Goal: Task Accomplishment & Management: Manage account settings

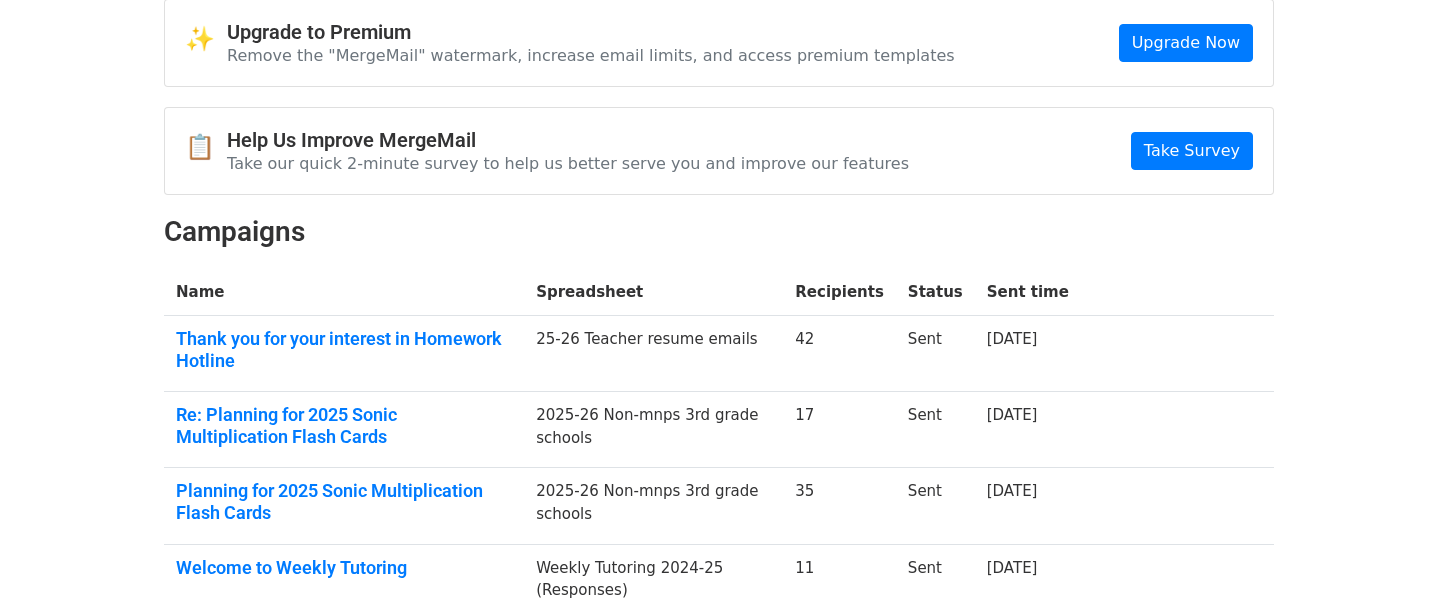
scroll to position [109, 0]
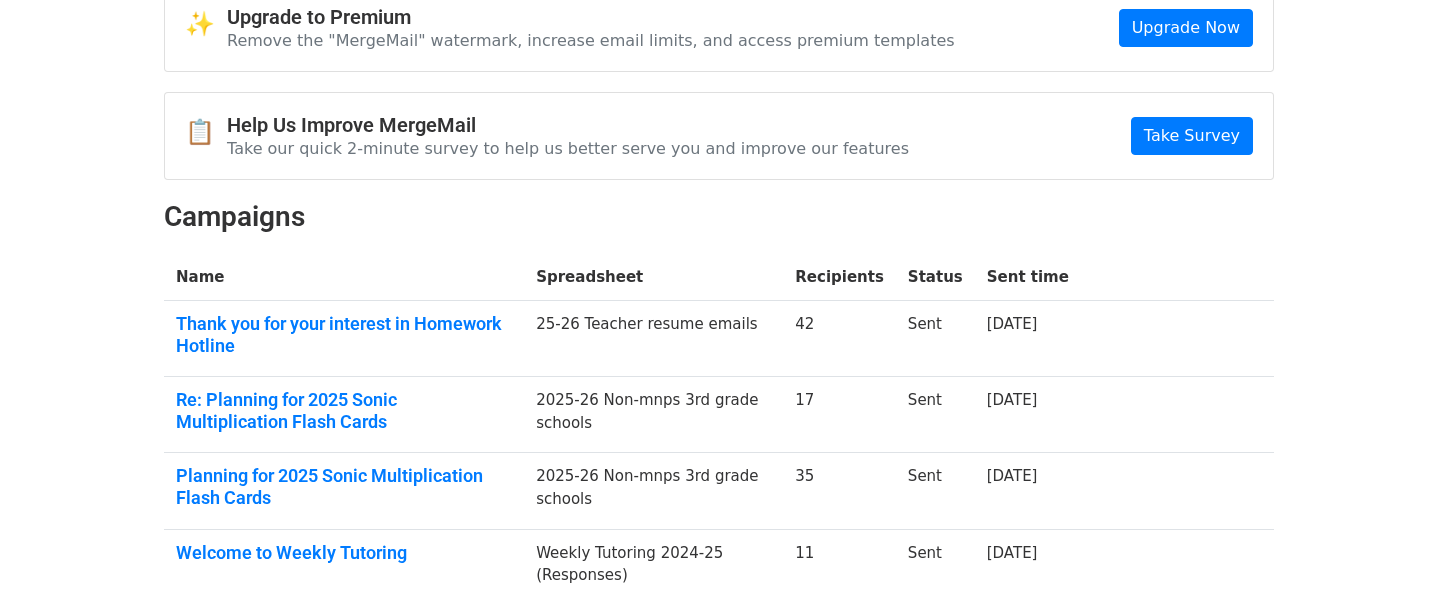
click at [936, 319] on td "Sent" at bounding box center [935, 339] width 79 height 76
click at [354, 321] on link "Thank you for your interest in Homework Hotline" at bounding box center [344, 334] width 336 height 43
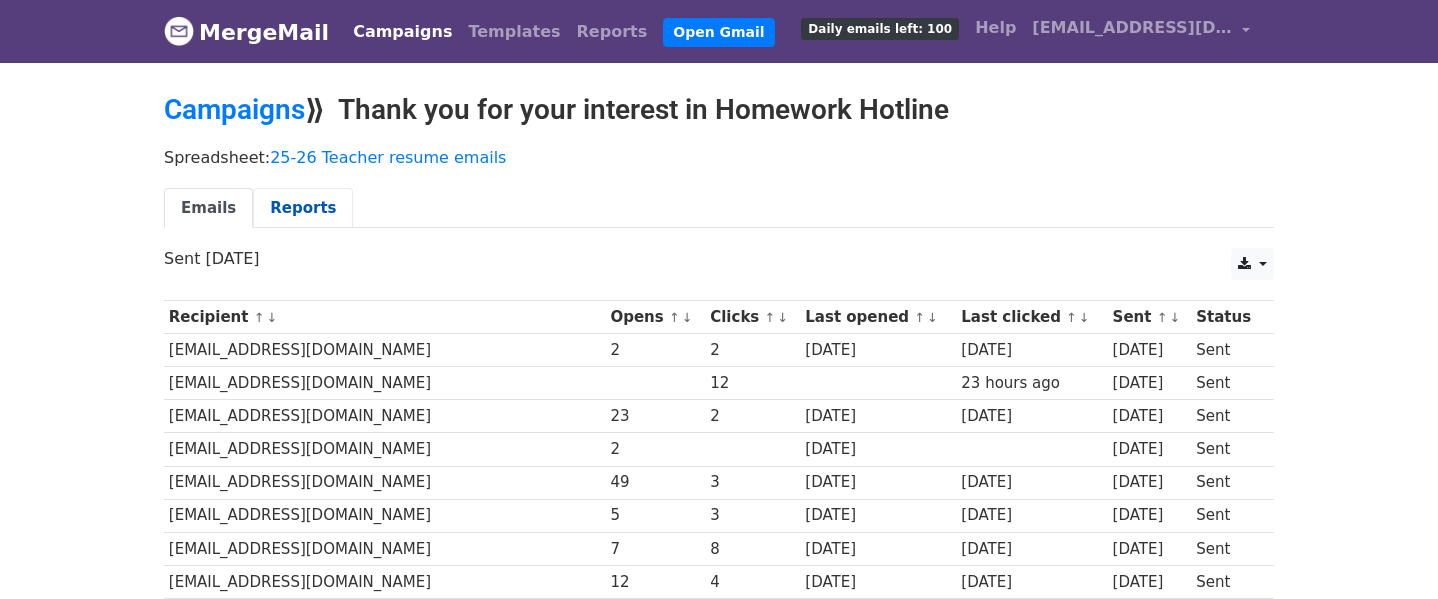
click at [288, 200] on link "Reports" at bounding box center [303, 208] width 100 height 41
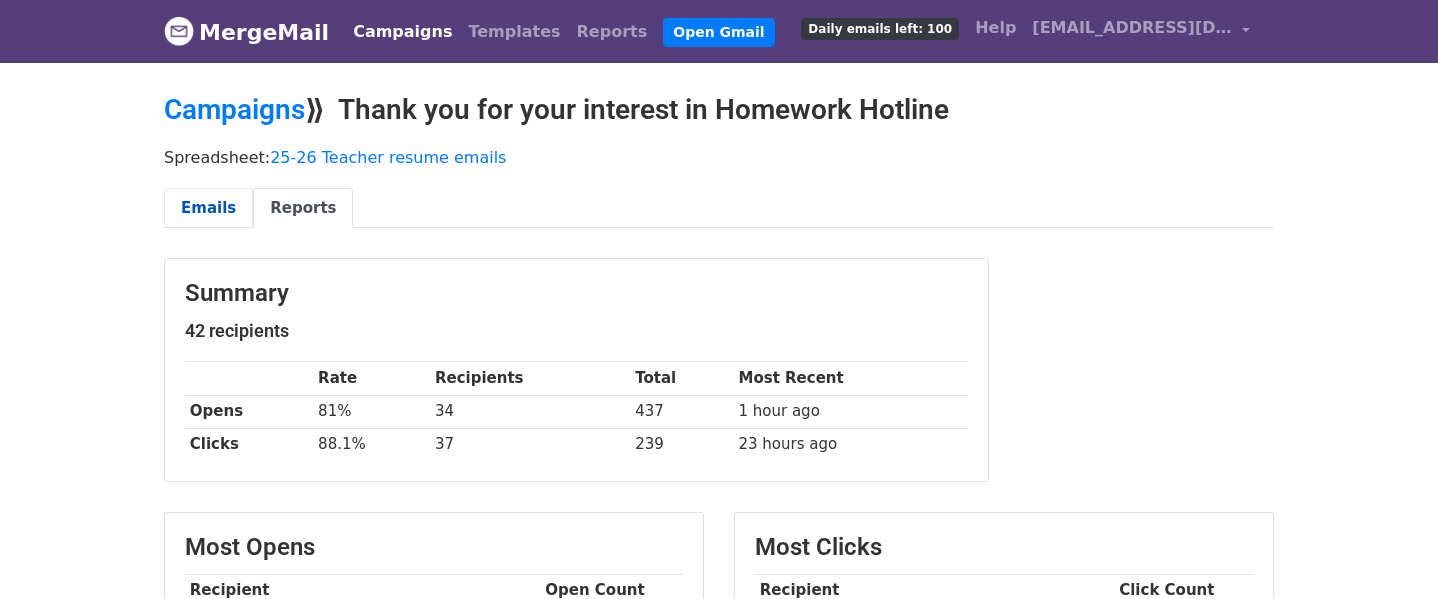
click at [216, 210] on link "Emails" at bounding box center [208, 208] width 89 height 41
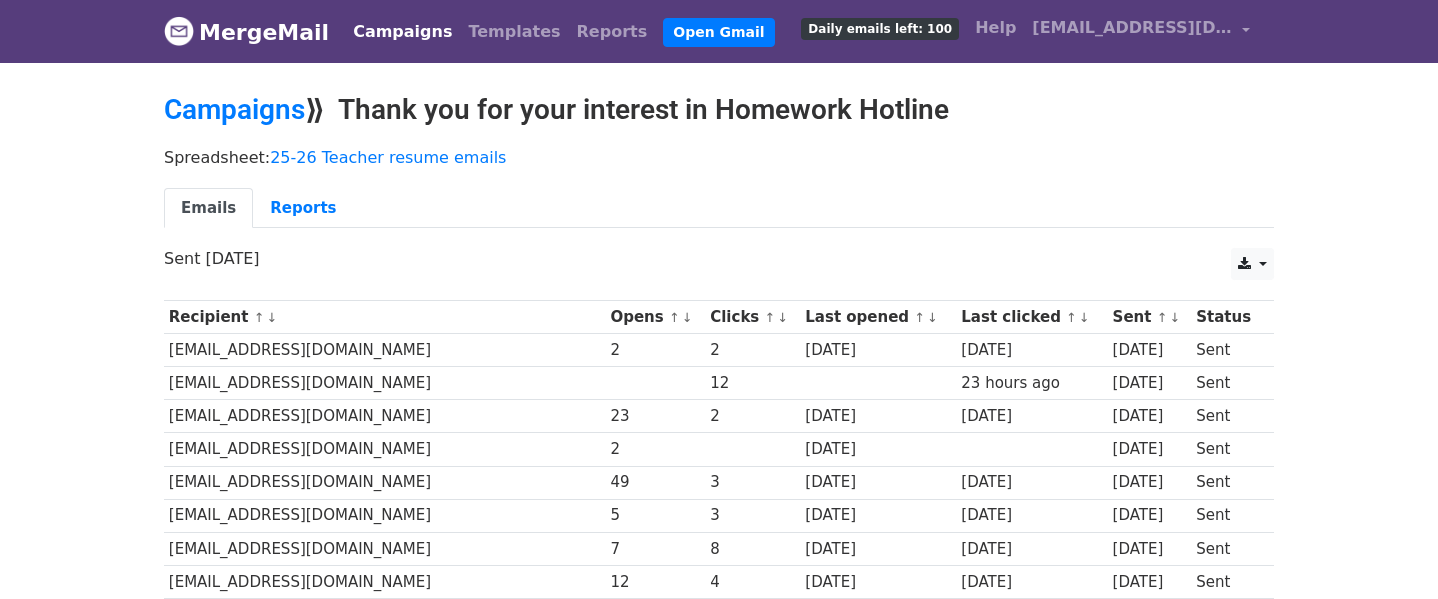
click at [239, 353] on td "BRIDGEFORTHCW@scsk12.org" at bounding box center [385, 350] width 442 height 33
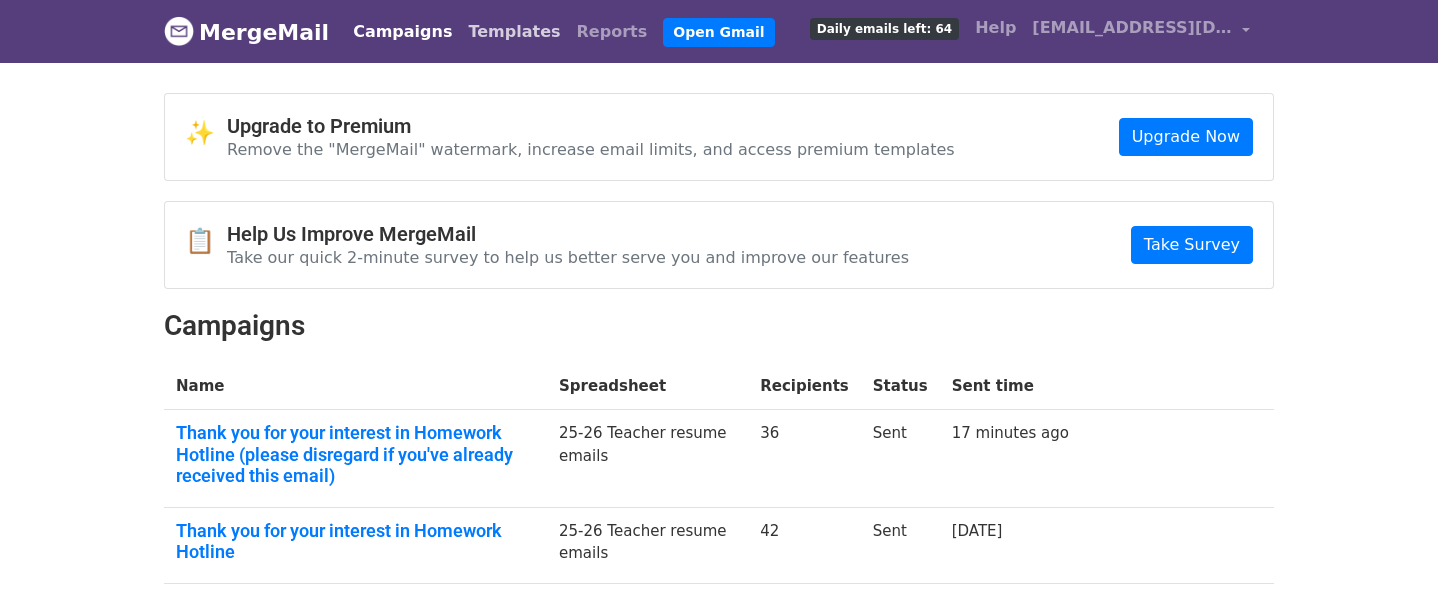
click at [469, 34] on link "Templates" at bounding box center [514, 32] width 108 height 40
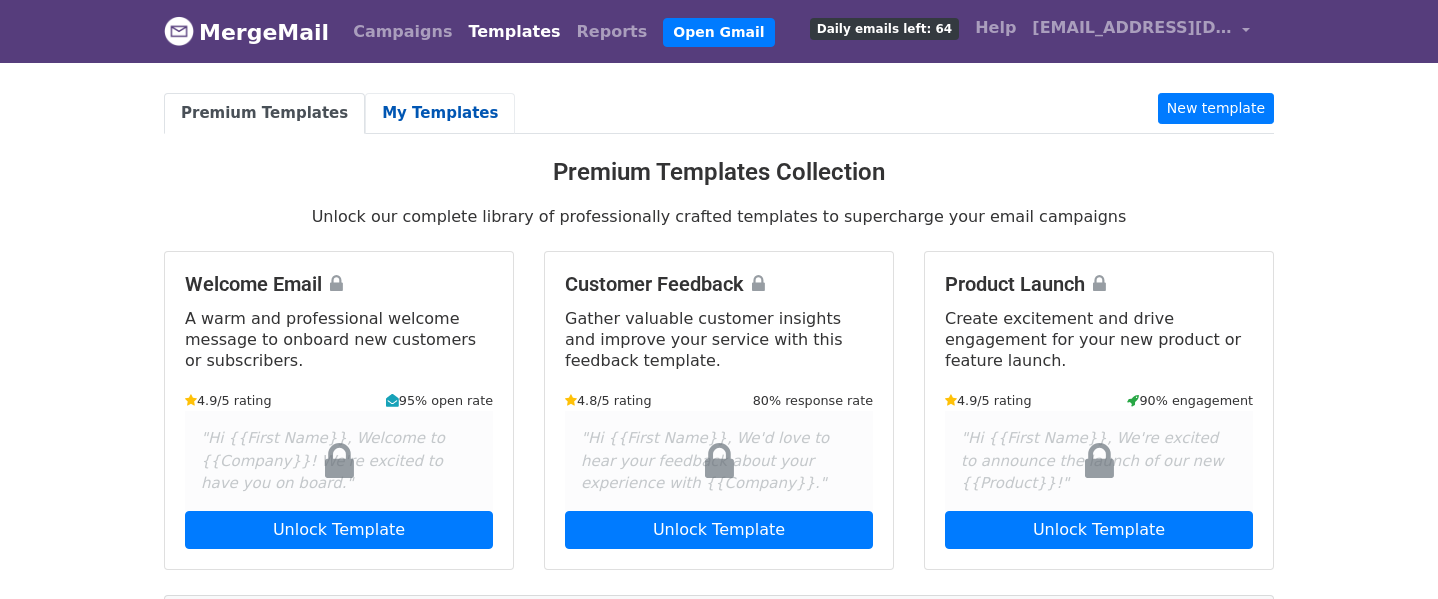
click at [434, 100] on link "My Templates" at bounding box center [440, 113] width 150 height 41
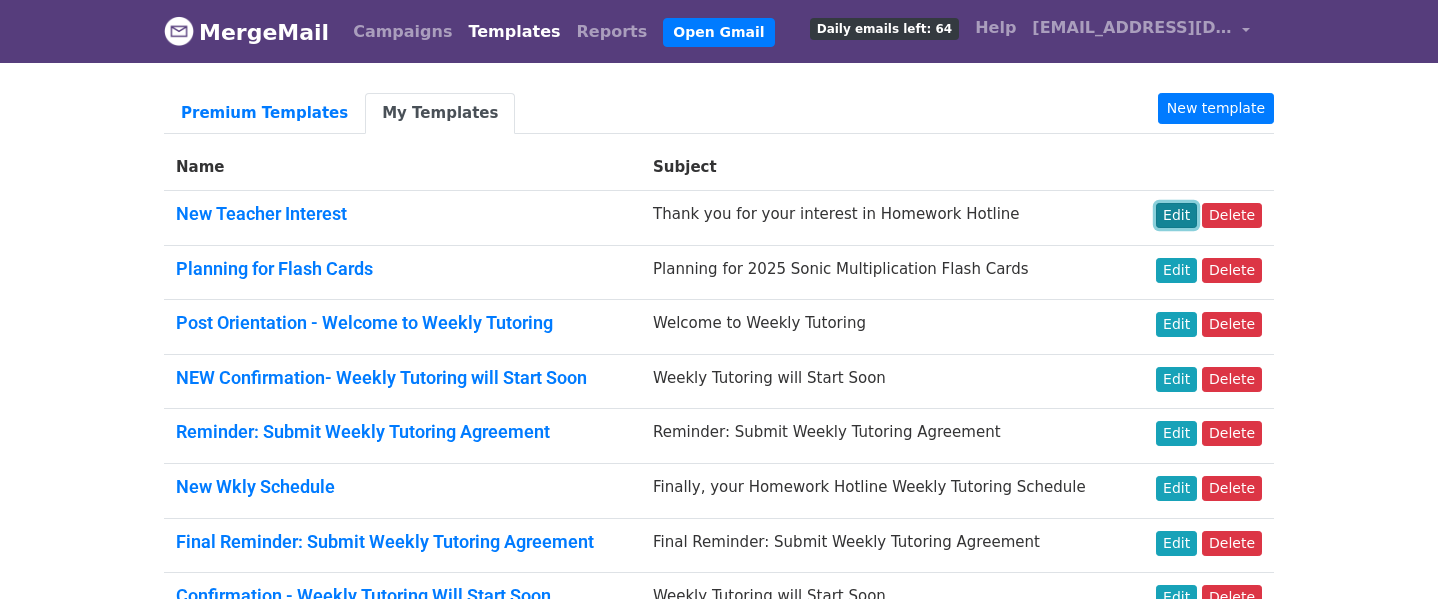
click at [1184, 216] on link "Edit" at bounding box center [1176, 215] width 41 height 25
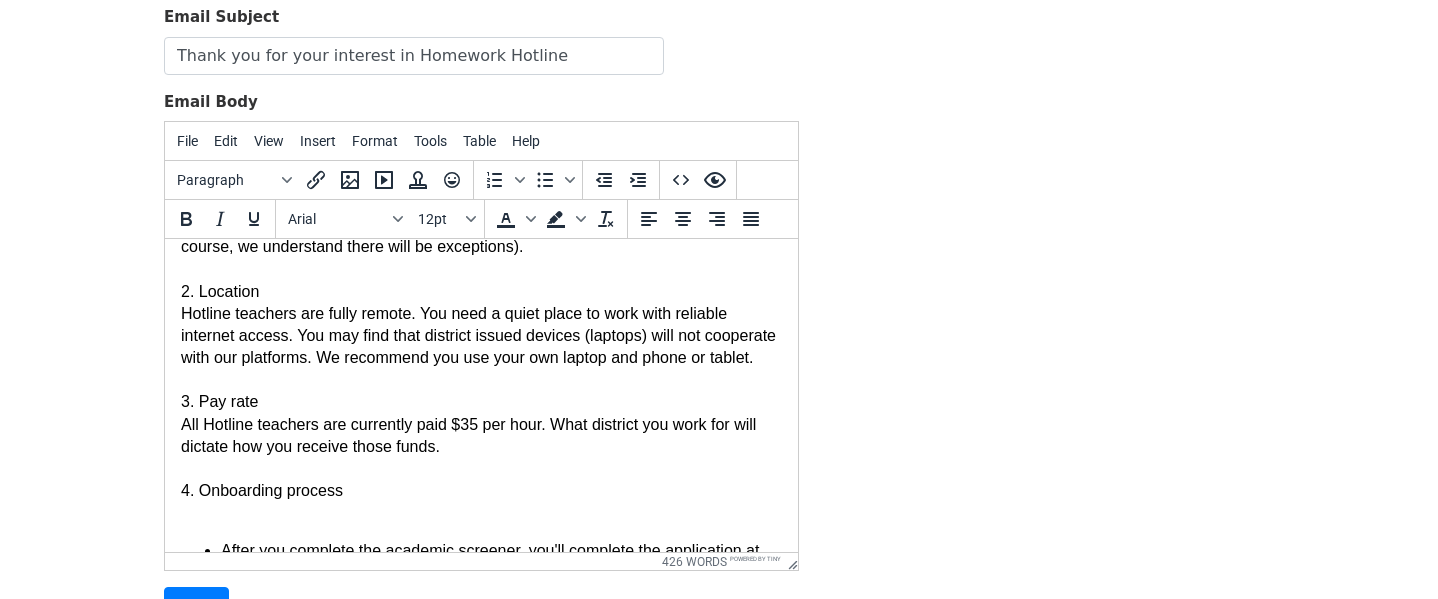
scroll to position [266, 0]
click at [478, 444] on span "All Hotline teachers are currently paid $35 per hour. What district you work fo…" at bounding box center [471, 434] width 580 height 39
click at [901, 460] on div "Template Name New Teacher Interest Email Subject Thank you for your interest in…" at bounding box center [719, 274] width 1140 height 704
click at [194, 590] on input "Save" at bounding box center [196, 606] width 65 height 38
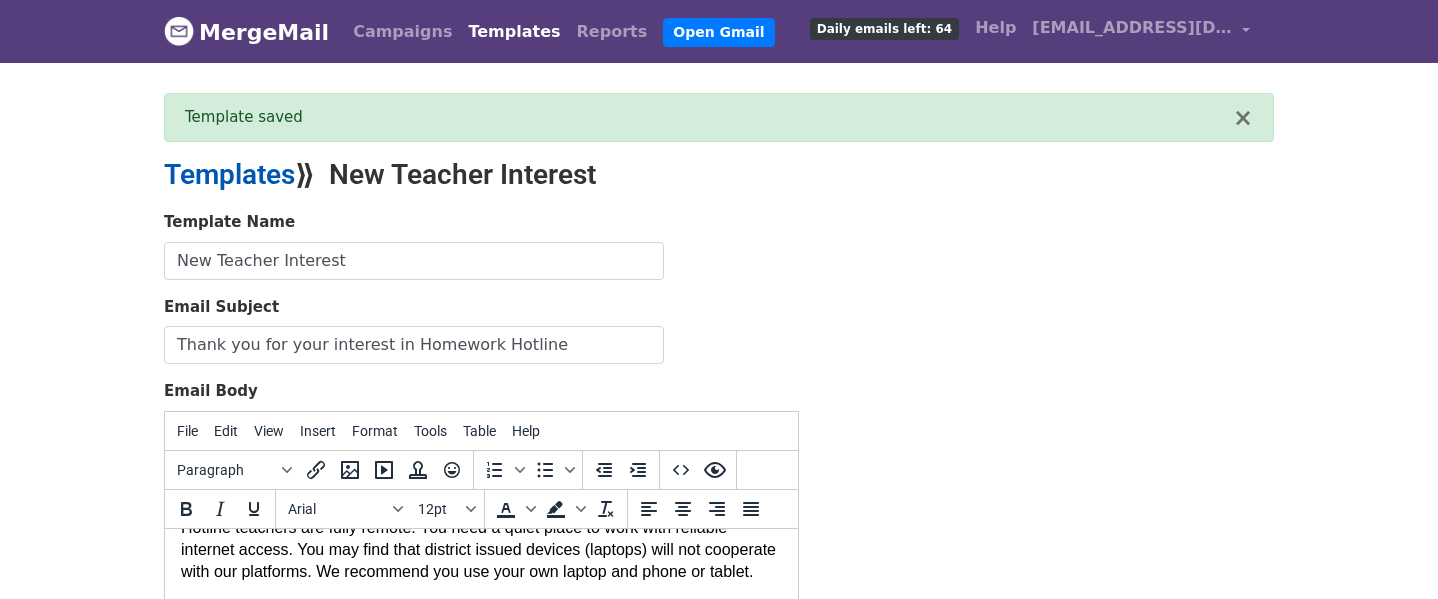
click at [235, 172] on link "Templates" at bounding box center [229, 174] width 131 height 33
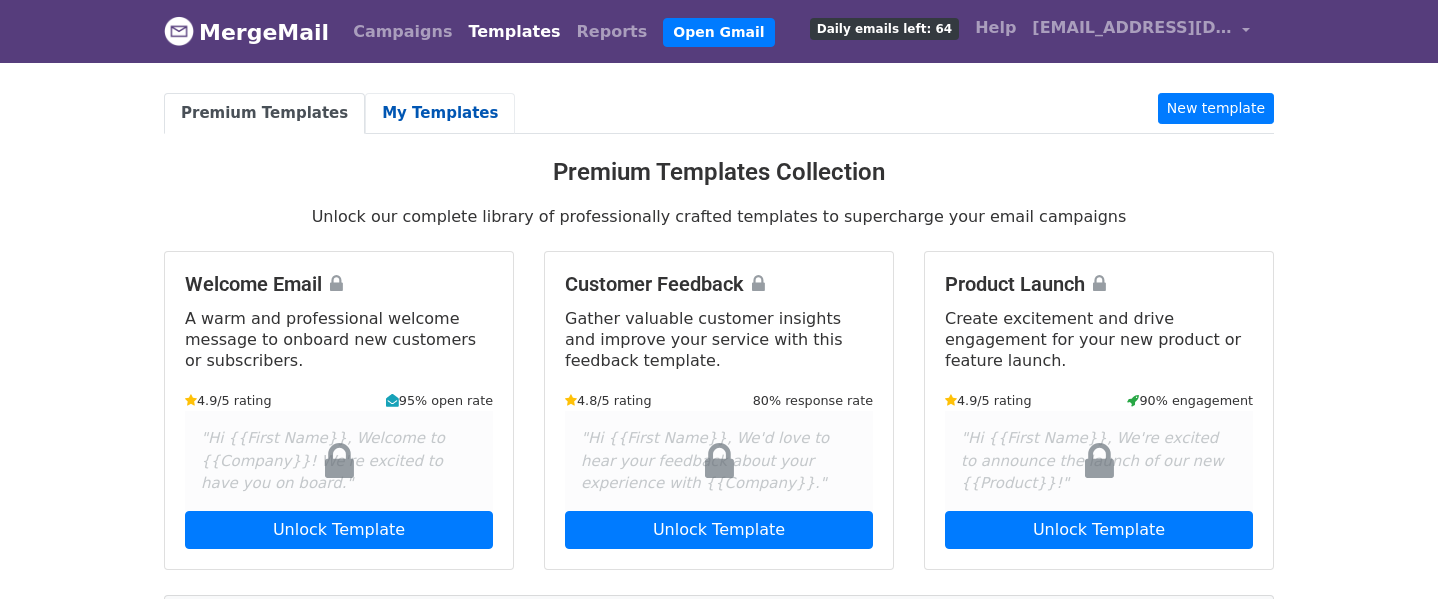
click at [419, 105] on link "My Templates" at bounding box center [440, 113] width 150 height 41
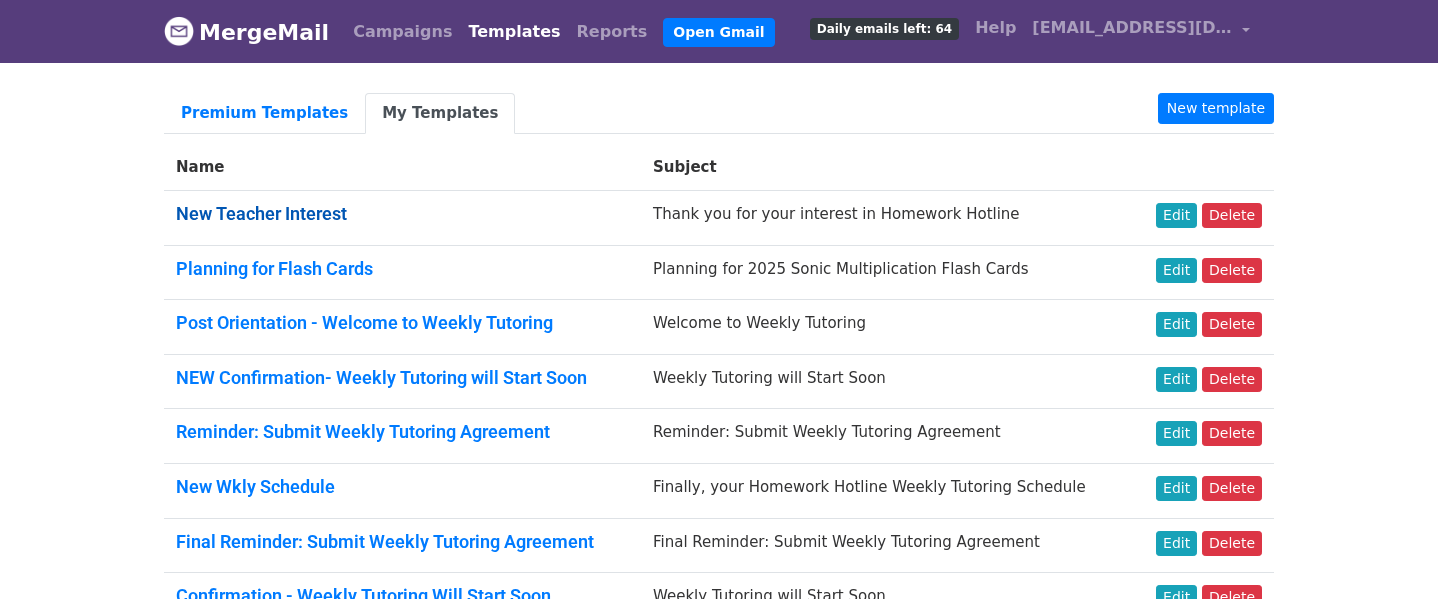
click at [285, 203] on link "New Teacher Interest" at bounding box center [261, 213] width 171 height 21
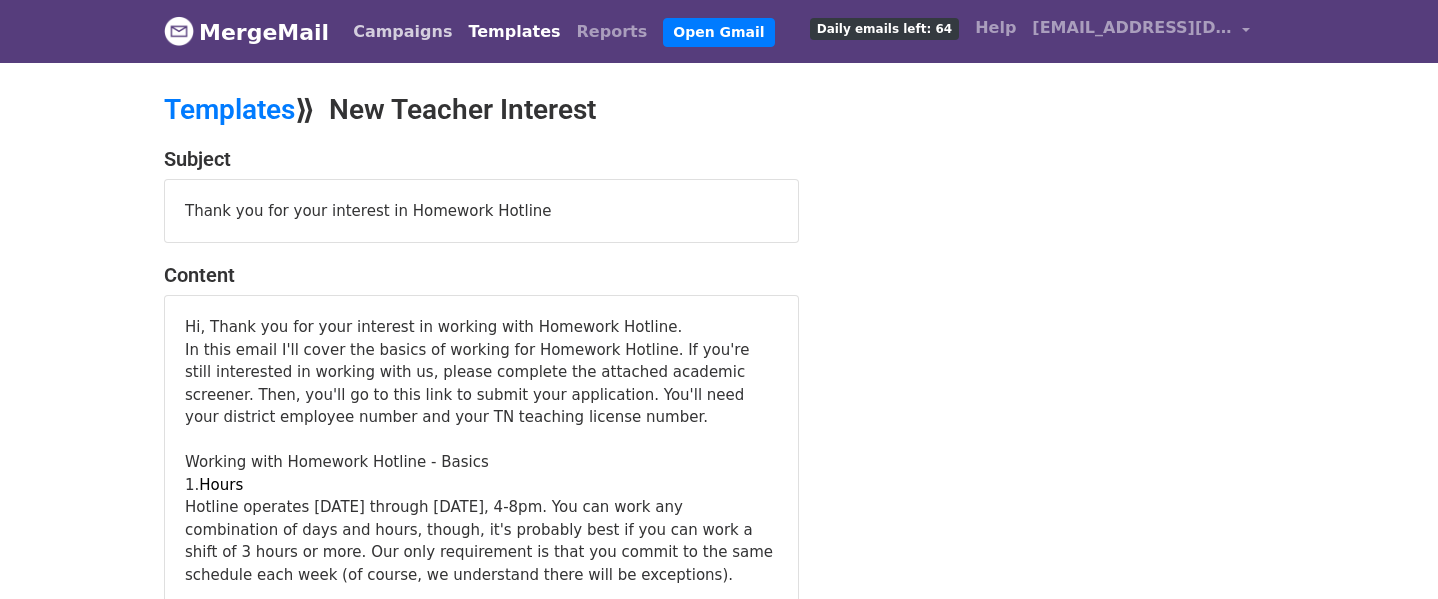
click at [365, 34] on link "Campaigns" at bounding box center [402, 32] width 115 height 40
